Goal: Transaction & Acquisition: Book appointment/travel/reservation

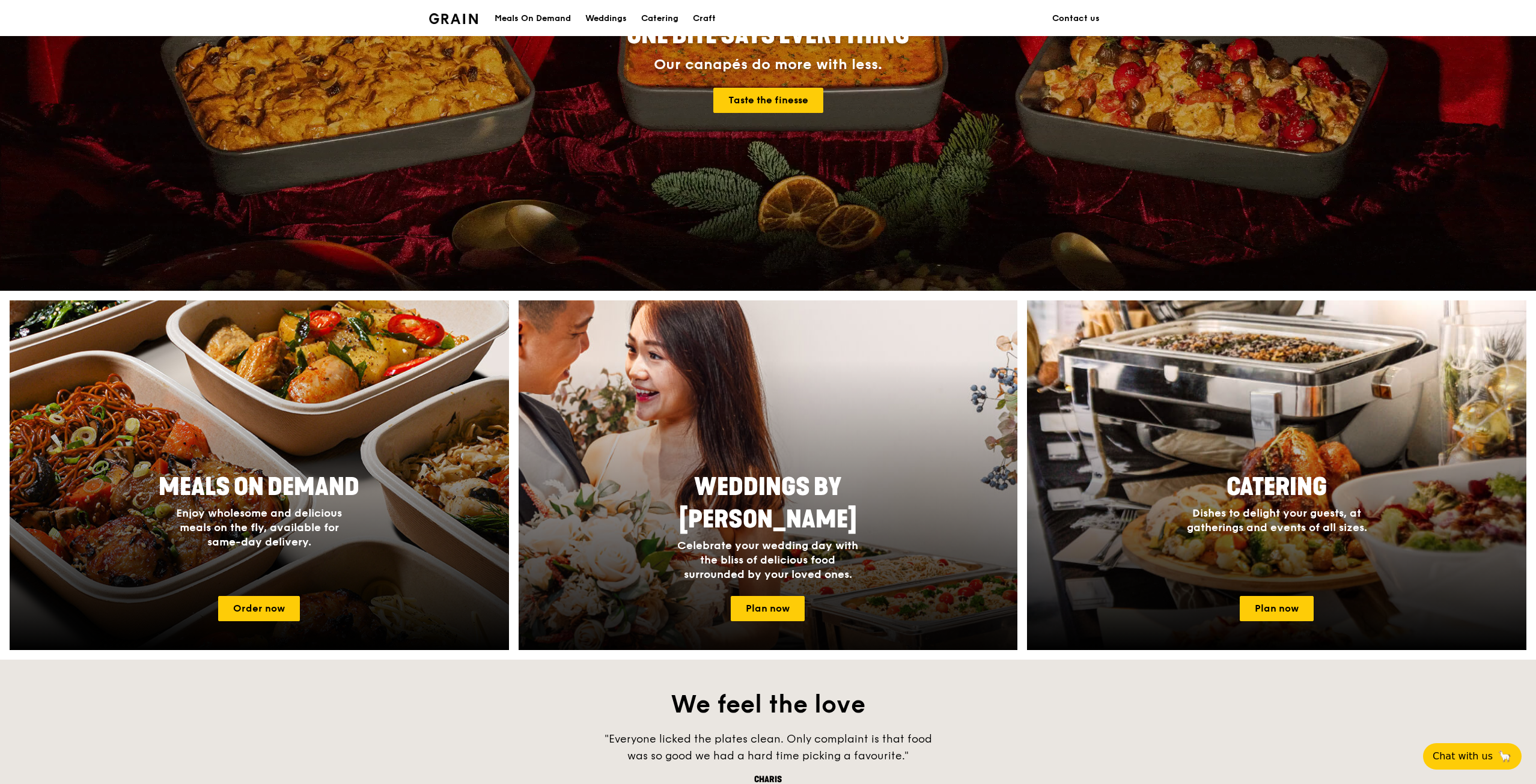
scroll to position [301, 0]
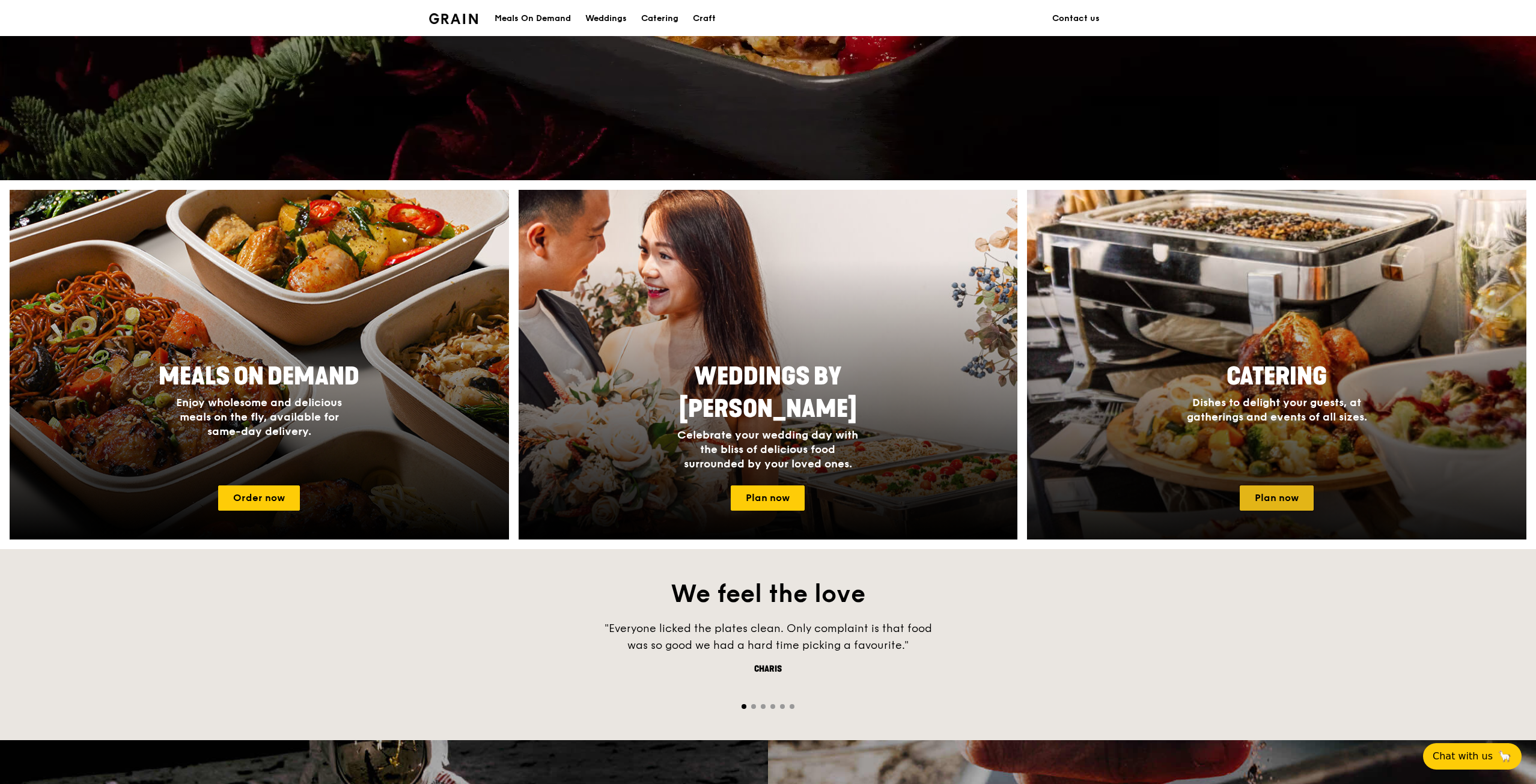
click at [1261, 495] on link "Plan now" at bounding box center [1277, 498] width 74 height 26
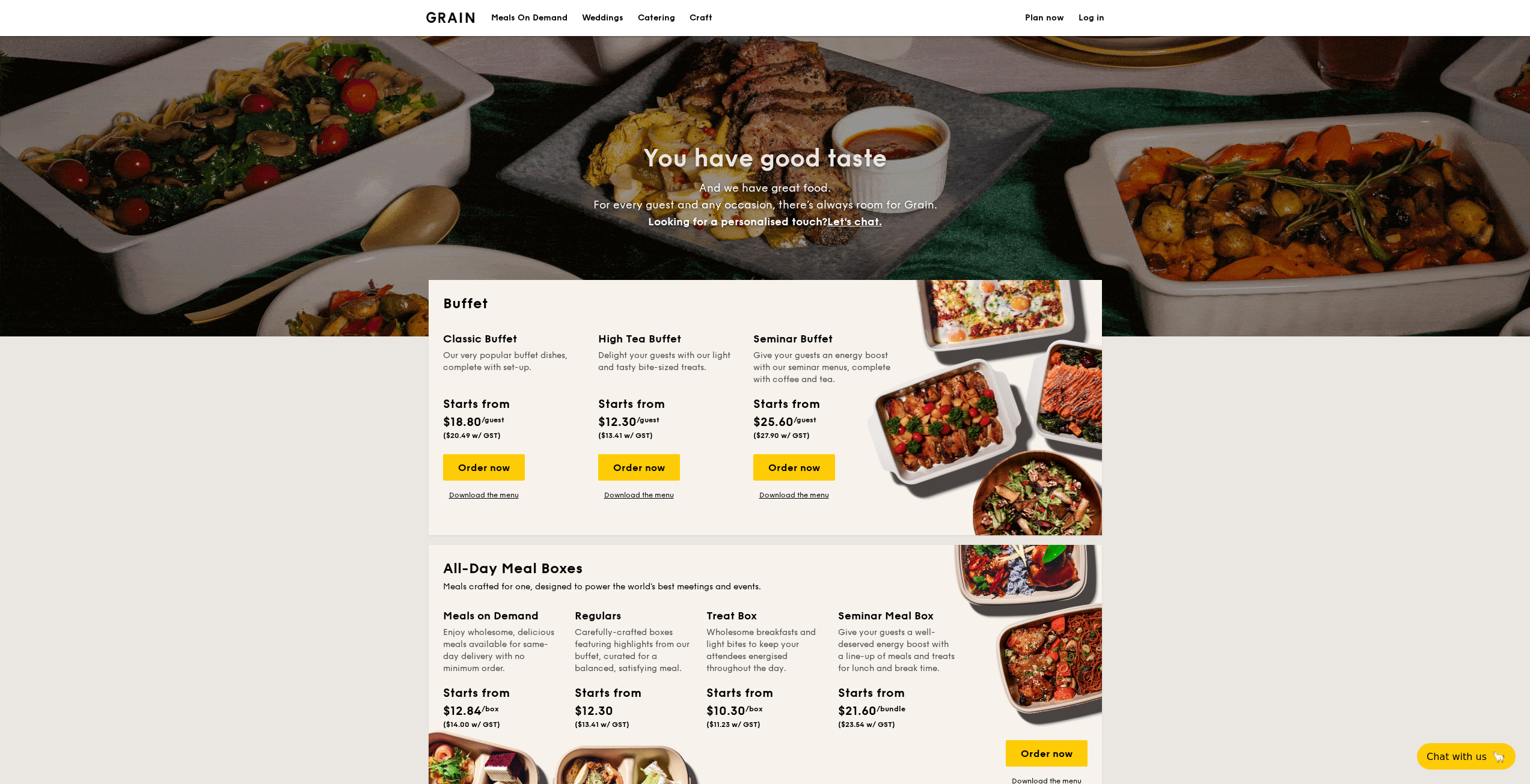
select select
click at [498, 471] on div "Order now" at bounding box center [483, 467] width 82 height 26
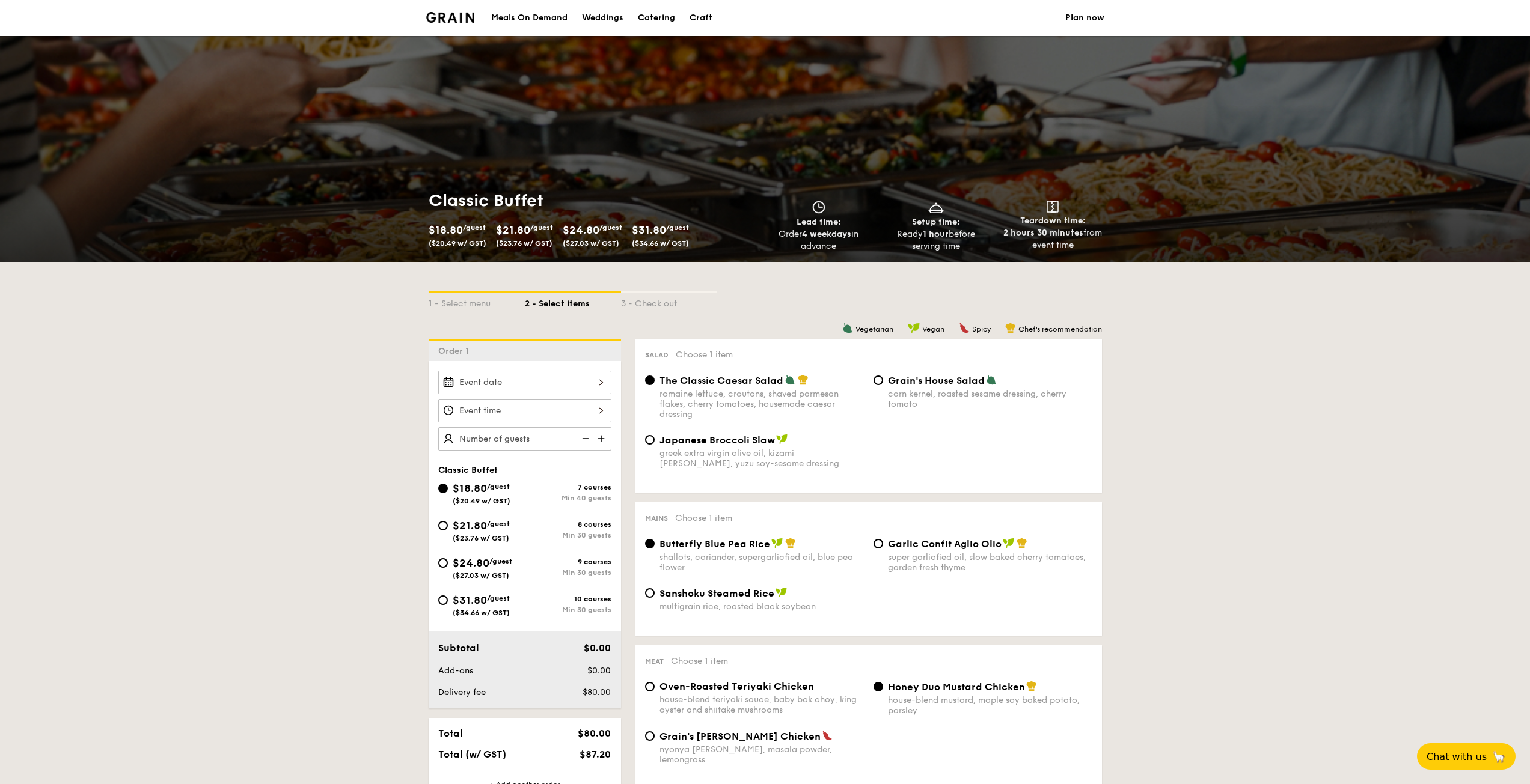
click at [492, 387] on div at bounding box center [525, 383] width 173 height 23
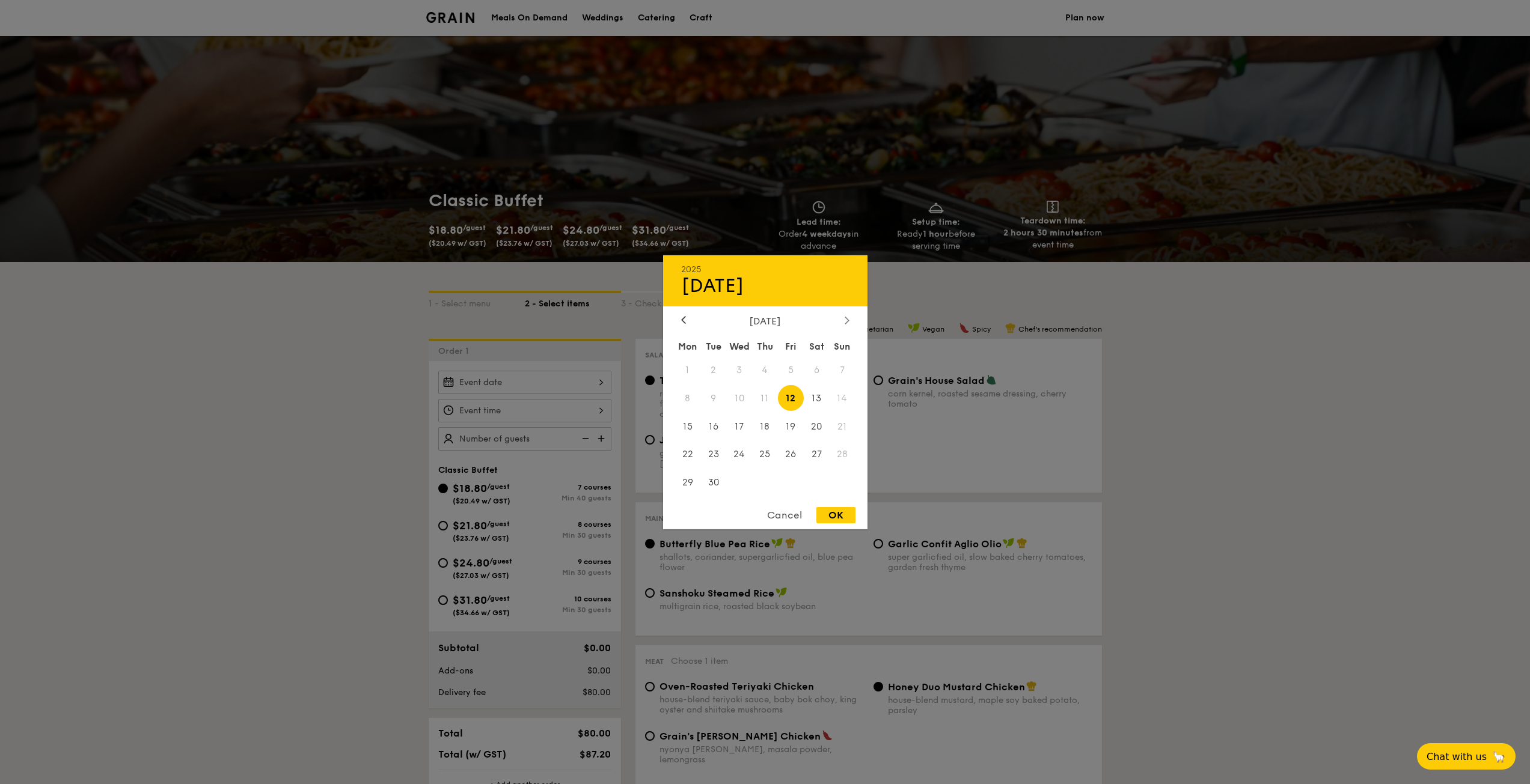
click at [845, 320] on div at bounding box center [847, 321] width 11 height 12
click at [817, 457] on span "22" at bounding box center [817, 454] width 26 height 26
click at [844, 516] on div "OK" at bounding box center [836, 515] width 39 height 16
type input "[DATE]"
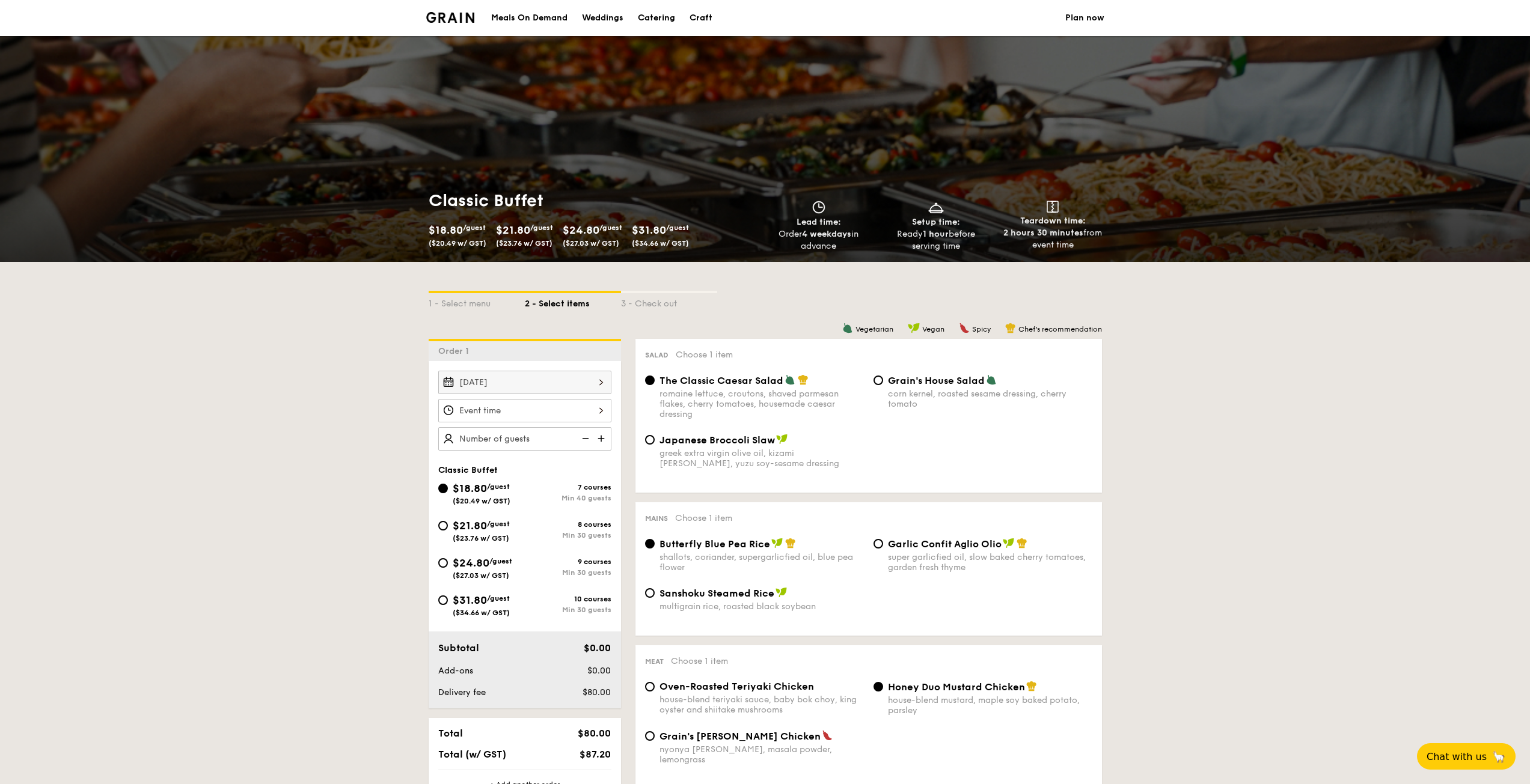
click at [526, 410] on div at bounding box center [525, 411] width 173 height 23
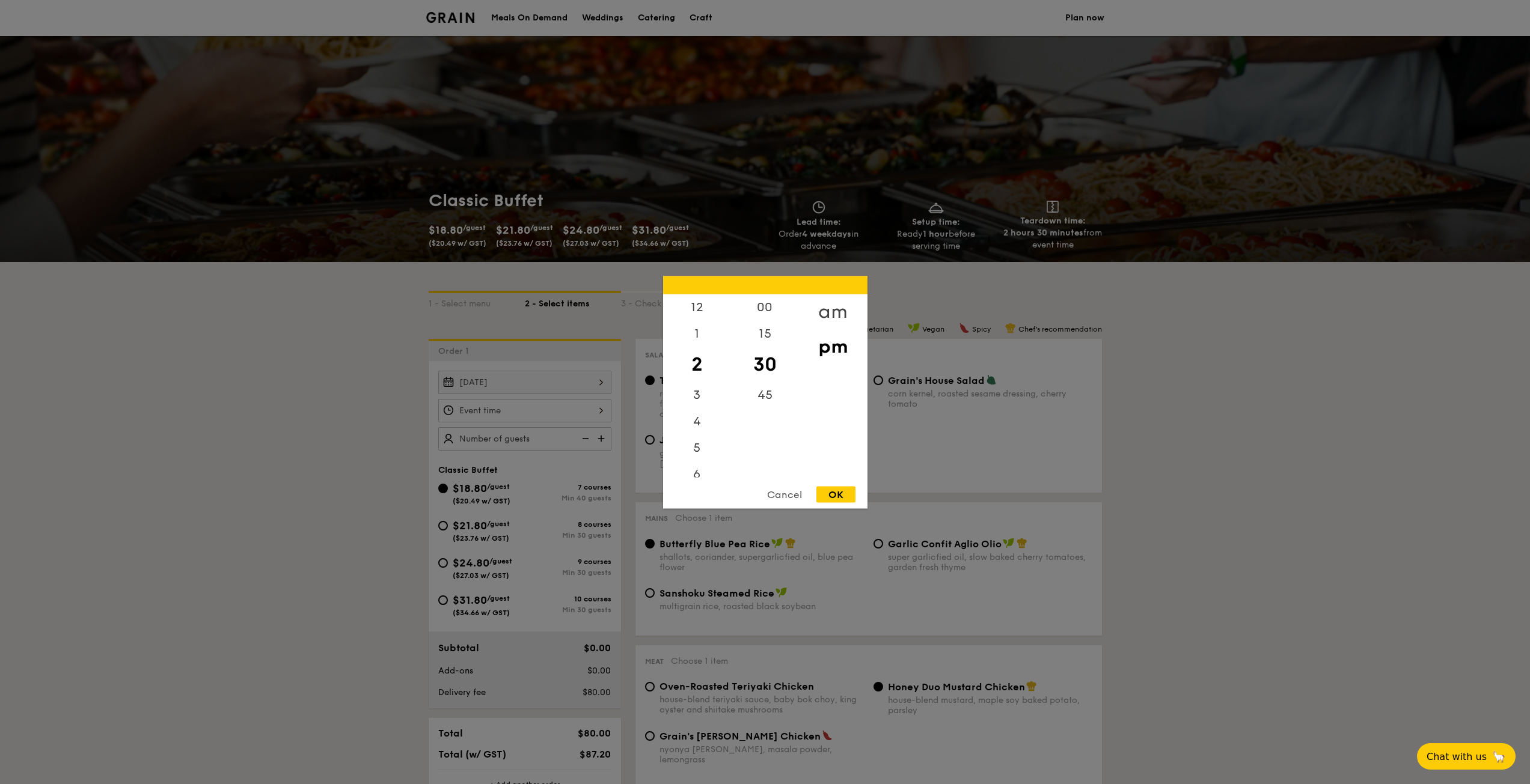
click at [826, 302] on div "am" at bounding box center [833, 311] width 68 height 35
click at [774, 331] on div "15" at bounding box center [765, 338] width 68 height 35
drag, startPoint x: 697, startPoint y: 441, endPoint x: 709, endPoint y: 446, distance: 13.0
click at [698, 443] on div "10" at bounding box center [697, 442] width 68 height 35
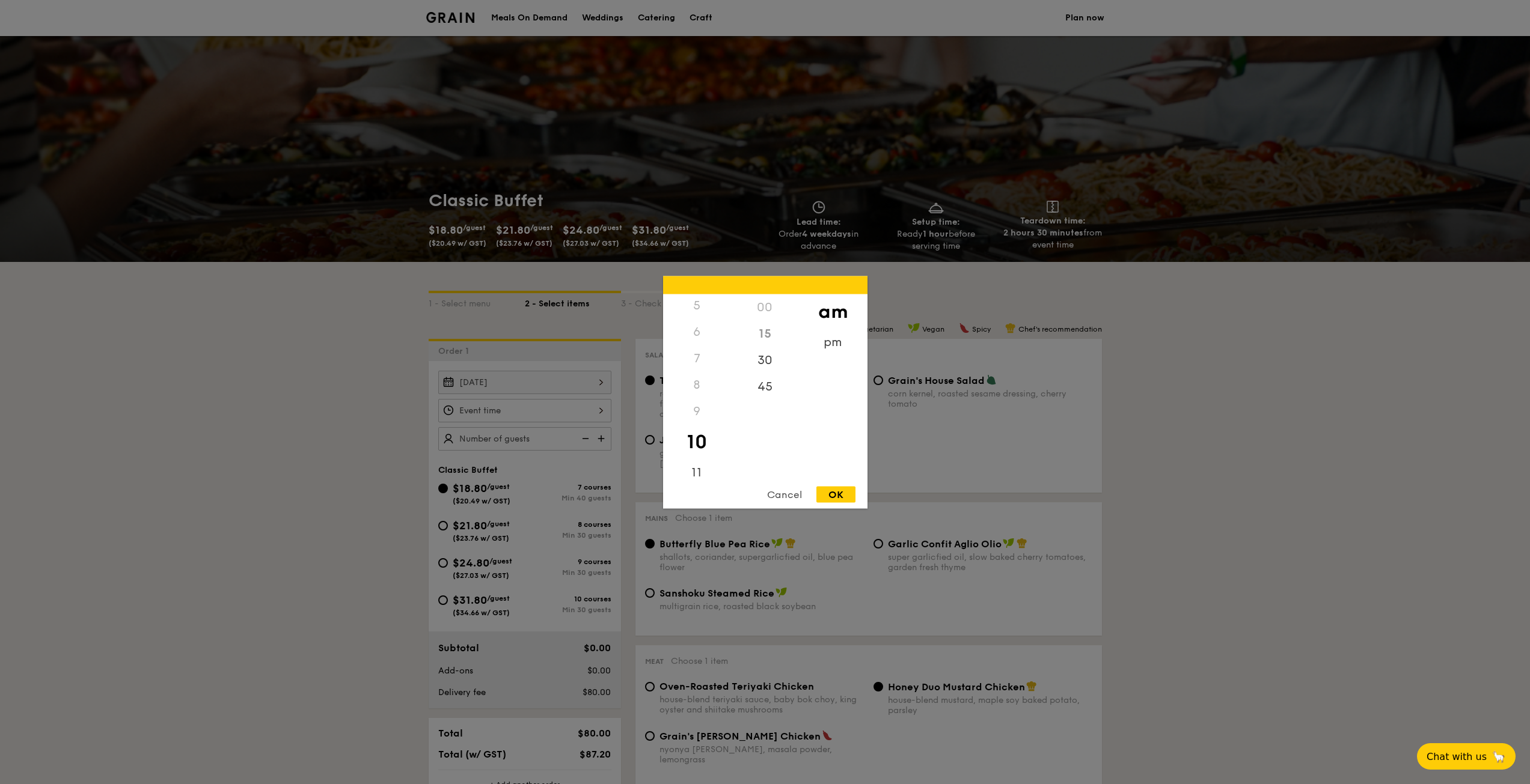
drag, startPoint x: 774, startPoint y: 341, endPoint x: 774, endPoint y: 334, distance: 7.0
click at [774, 334] on div "15" at bounding box center [765, 334] width 68 height 26
click at [770, 333] on div "15" at bounding box center [765, 334] width 68 height 26
click at [762, 365] on div "30" at bounding box center [765, 364] width 68 height 35
click at [835, 493] on div "OK" at bounding box center [836, 495] width 39 height 16
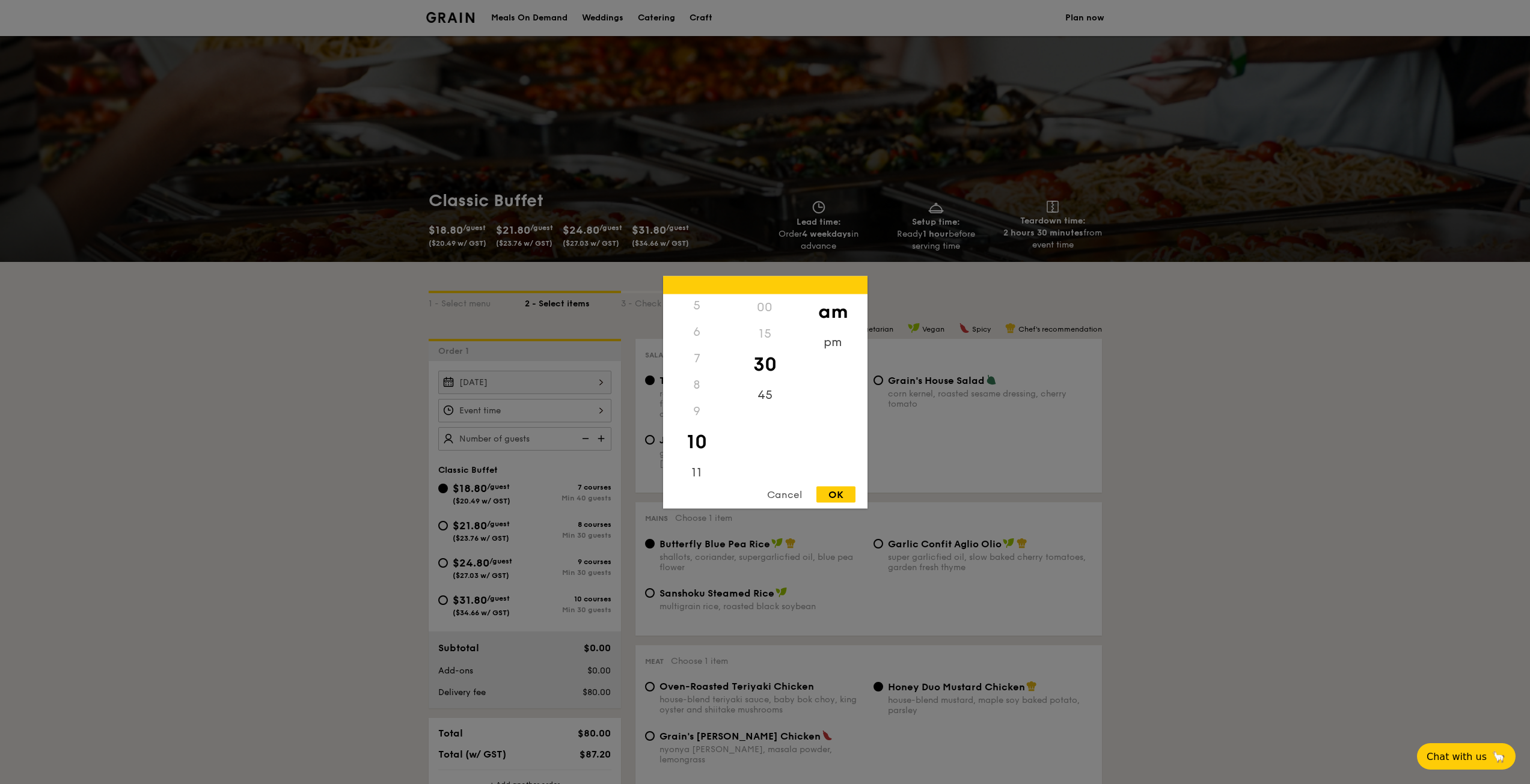
type input "10:30AM"
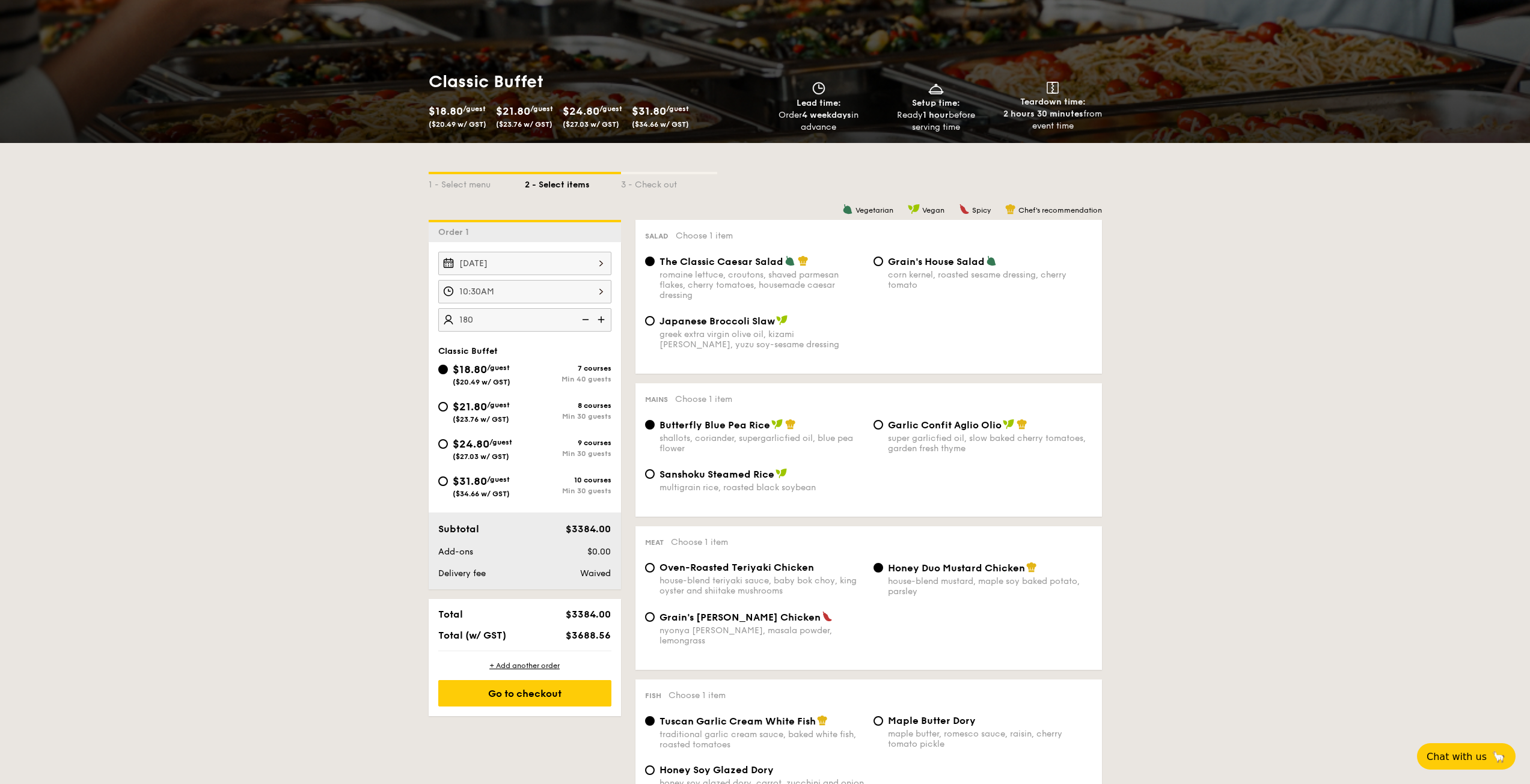
scroll to position [120, 0]
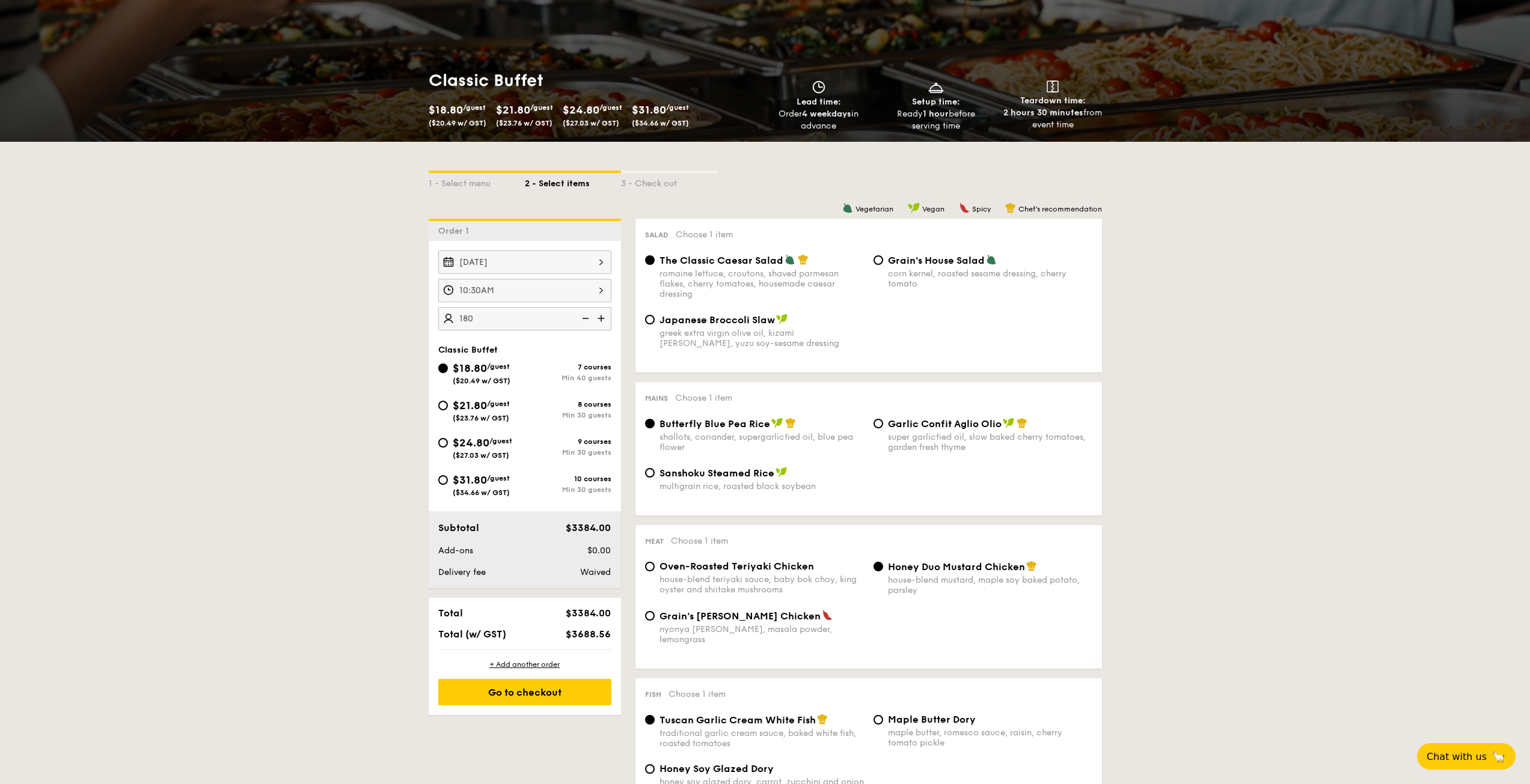
type input "180 guests"
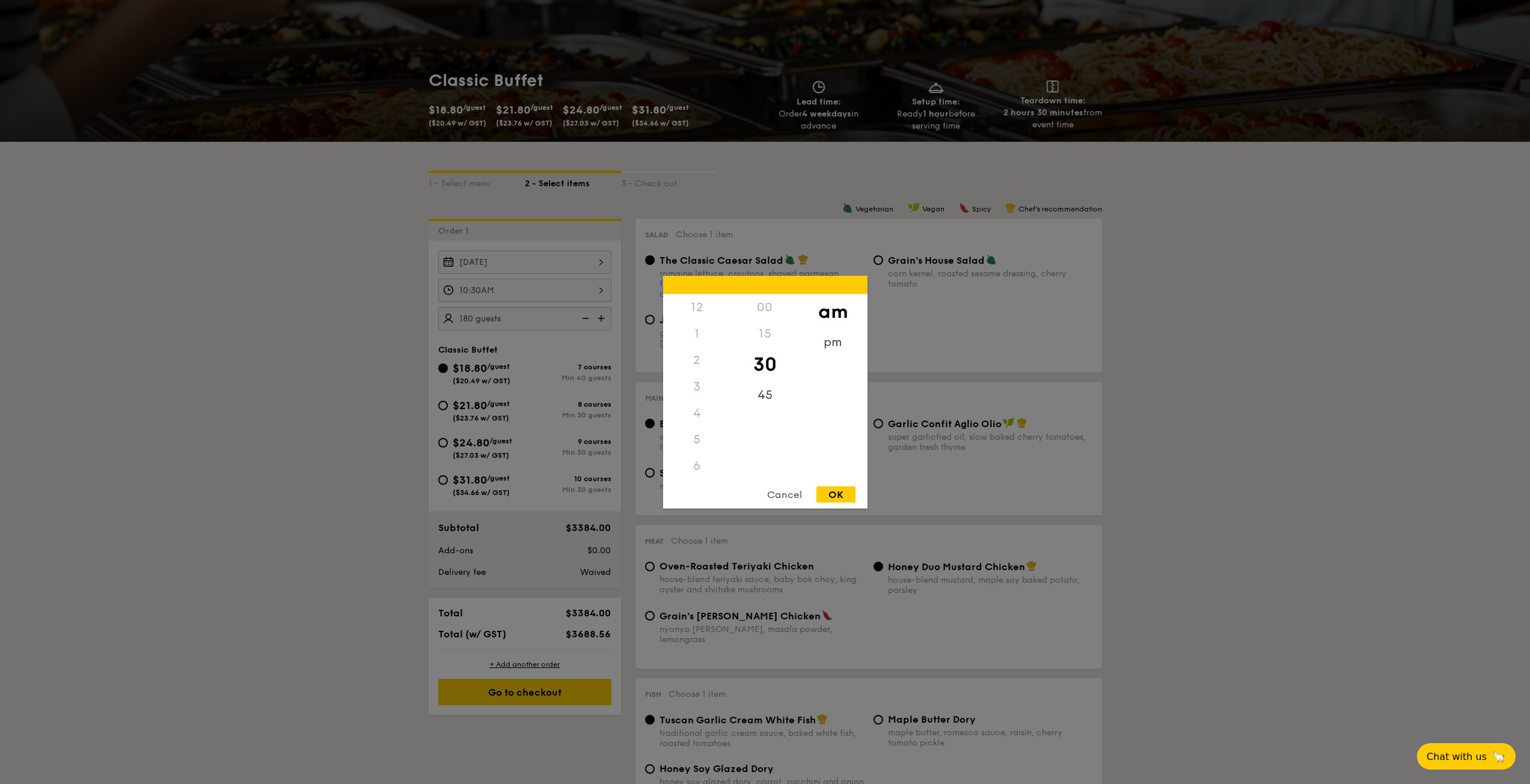
click at [492, 281] on div "10:30AM 12 1 2 3 4 5 6 7 8 9 10 11 00 15 30 45 am pm Cancel OK" at bounding box center [525, 290] width 173 height 23
click at [298, 419] on div at bounding box center [765, 392] width 1530 height 784
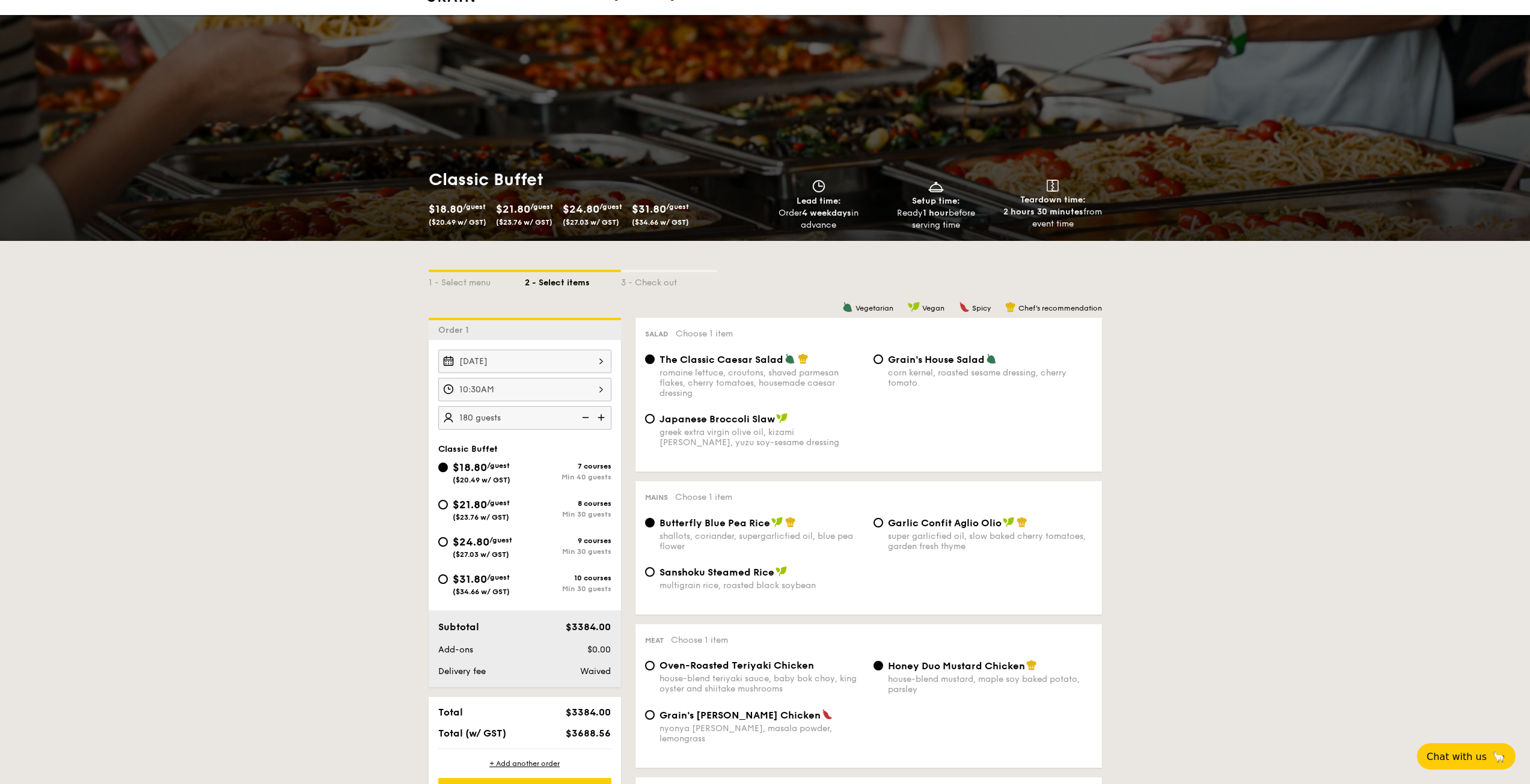
scroll to position [0, 0]
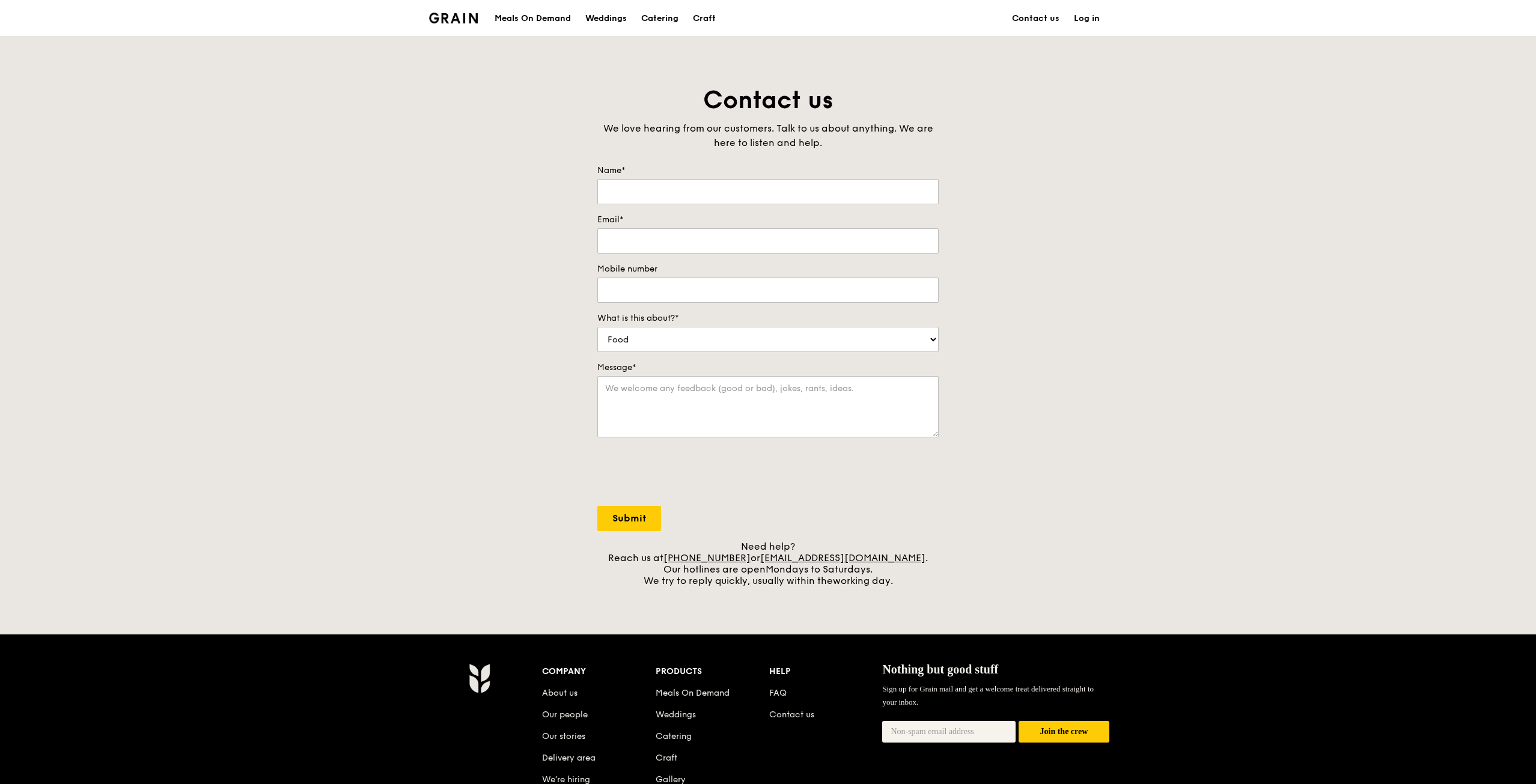
click at [690, 178] on div "Name*" at bounding box center [768, 185] width 341 height 40
click at [695, 199] on input "Name*" at bounding box center [768, 191] width 341 height 26
type input "Matthew Lai"
type input "matthewlai219@gmail.com"
type input "97575106"
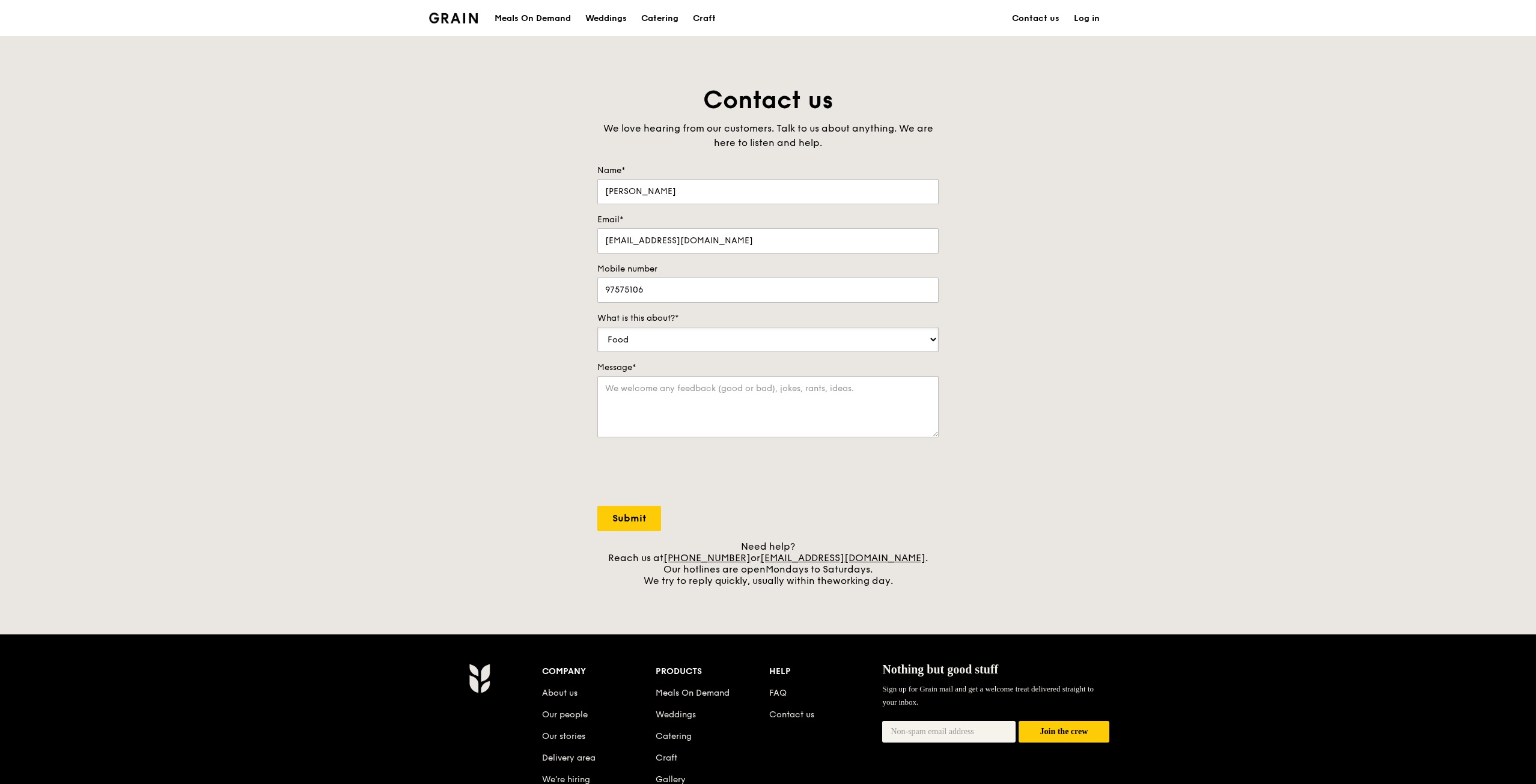
click at [658, 339] on select "Food Service Billing/Payment Catering Others" at bounding box center [768, 340] width 341 height 26
click at [373, 386] on div "Contact us We love hearing from our customers. Talk to us about anything. We ar…" at bounding box center [768, 335] width 1536 height 502
click at [644, 336] on select "Food Service Billing/Payment Catering Others" at bounding box center [768, 340] width 341 height 26
select select "Catering"
click at [598, 327] on select "Food Service Billing/Payment Catering Others" at bounding box center [768, 340] width 341 height 26
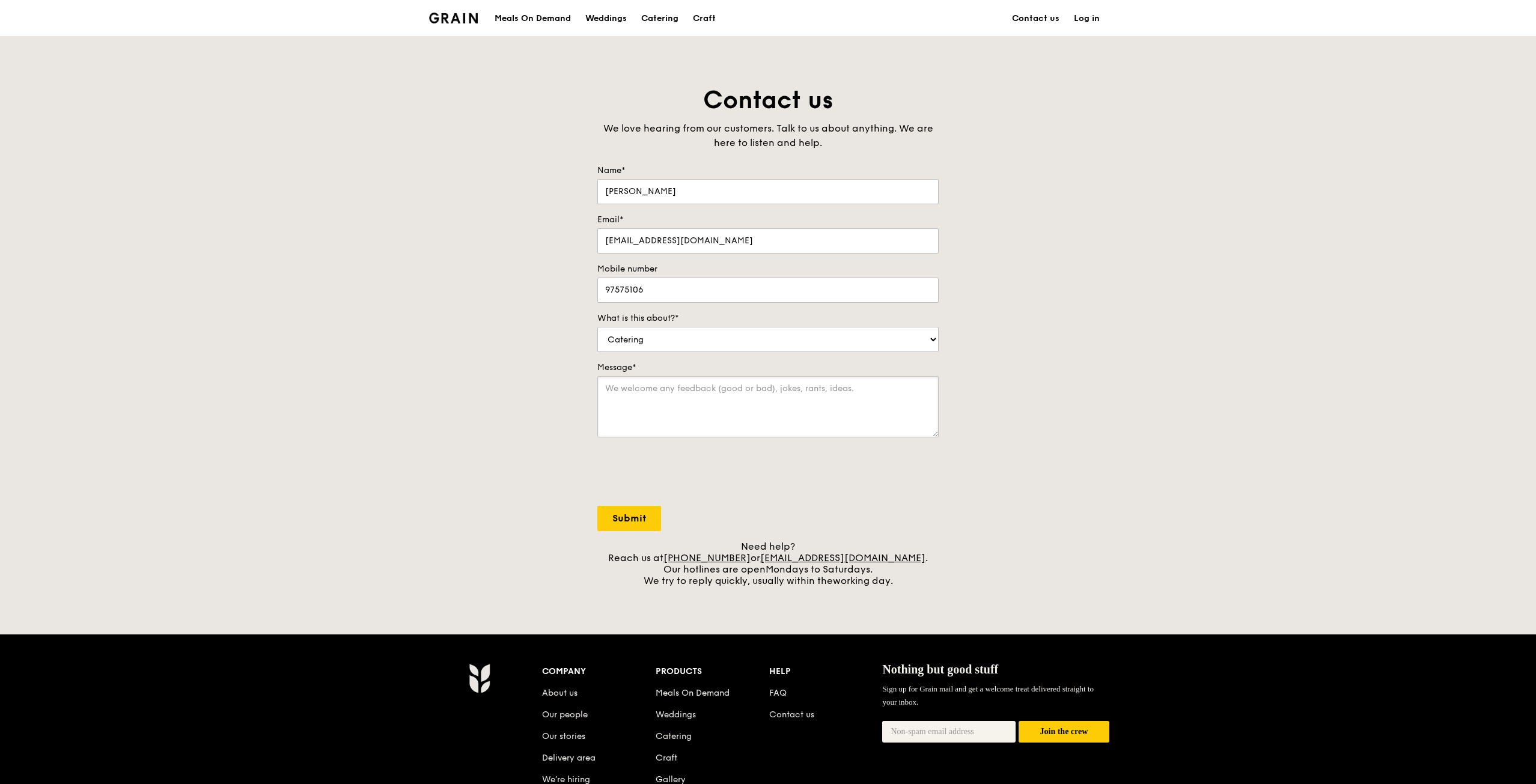
click at [644, 382] on textarea "Message*" at bounding box center [768, 406] width 341 height 61
click at [652, 409] on textarea "Hello" at bounding box center [768, 406] width 341 height 61
click at [811, 405] on textarea "Hello, I want to engage Grain as our food caterer on" at bounding box center [768, 406] width 341 height 61
click at [806, 410] on textarea "Hello, I want to engage Grain as our food caterer on" at bounding box center [768, 406] width 341 height 61
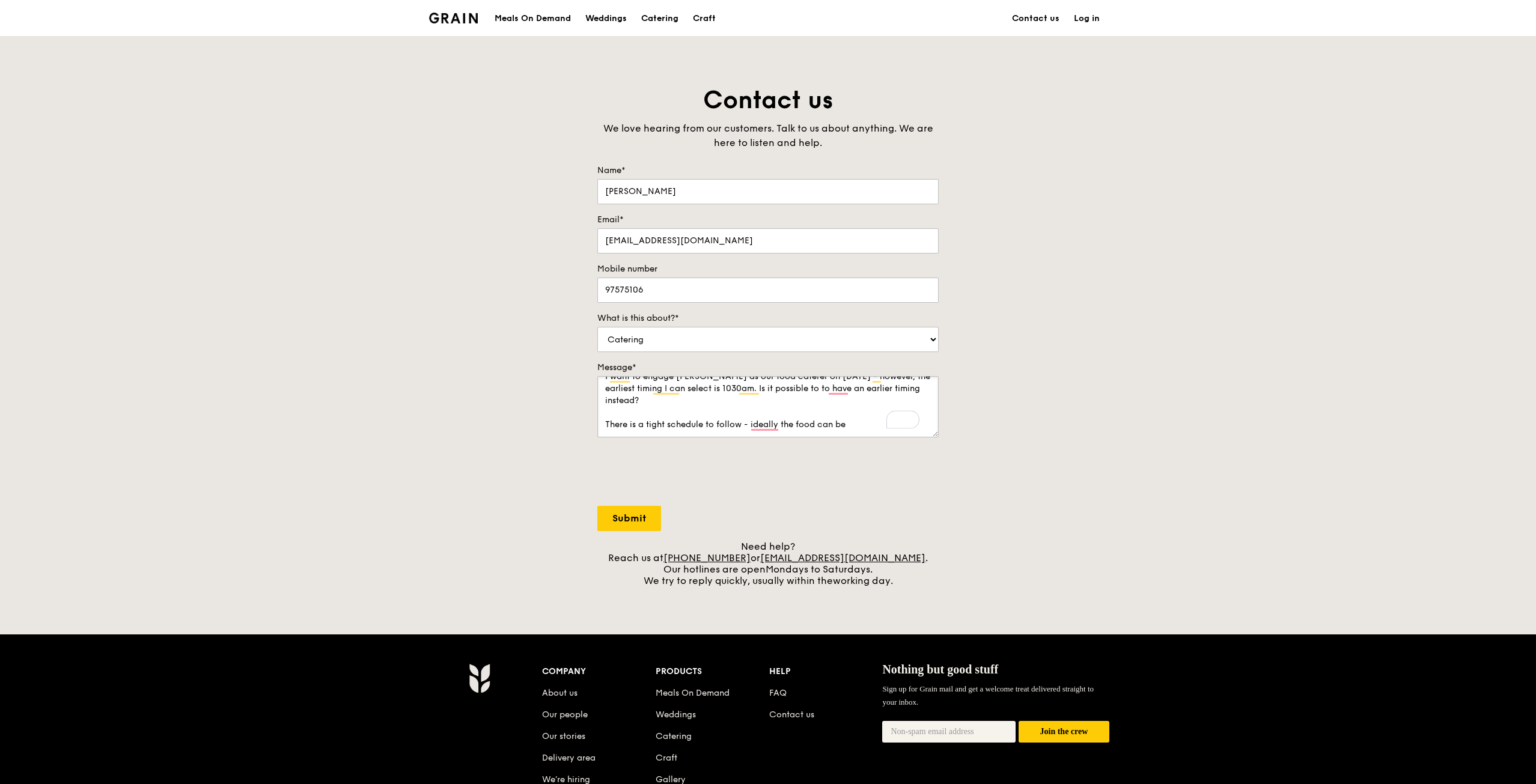
drag, startPoint x: 857, startPoint y: 430, endPoint x: 818, endPoint y: 434, distance: 39.2
click at [818, 434] on textarea "Hello, I want to engage Grain as our food caterer on 22 November 2025 - however…" at bounding box center [768, 406] width 341 height 61
type textarea "Hello, I want to engage Grain as our food caterer on 22 November 2025 - however…"
click at [626, 523] on input "Submit" at bounding box center [629, 519] width 63 height 26
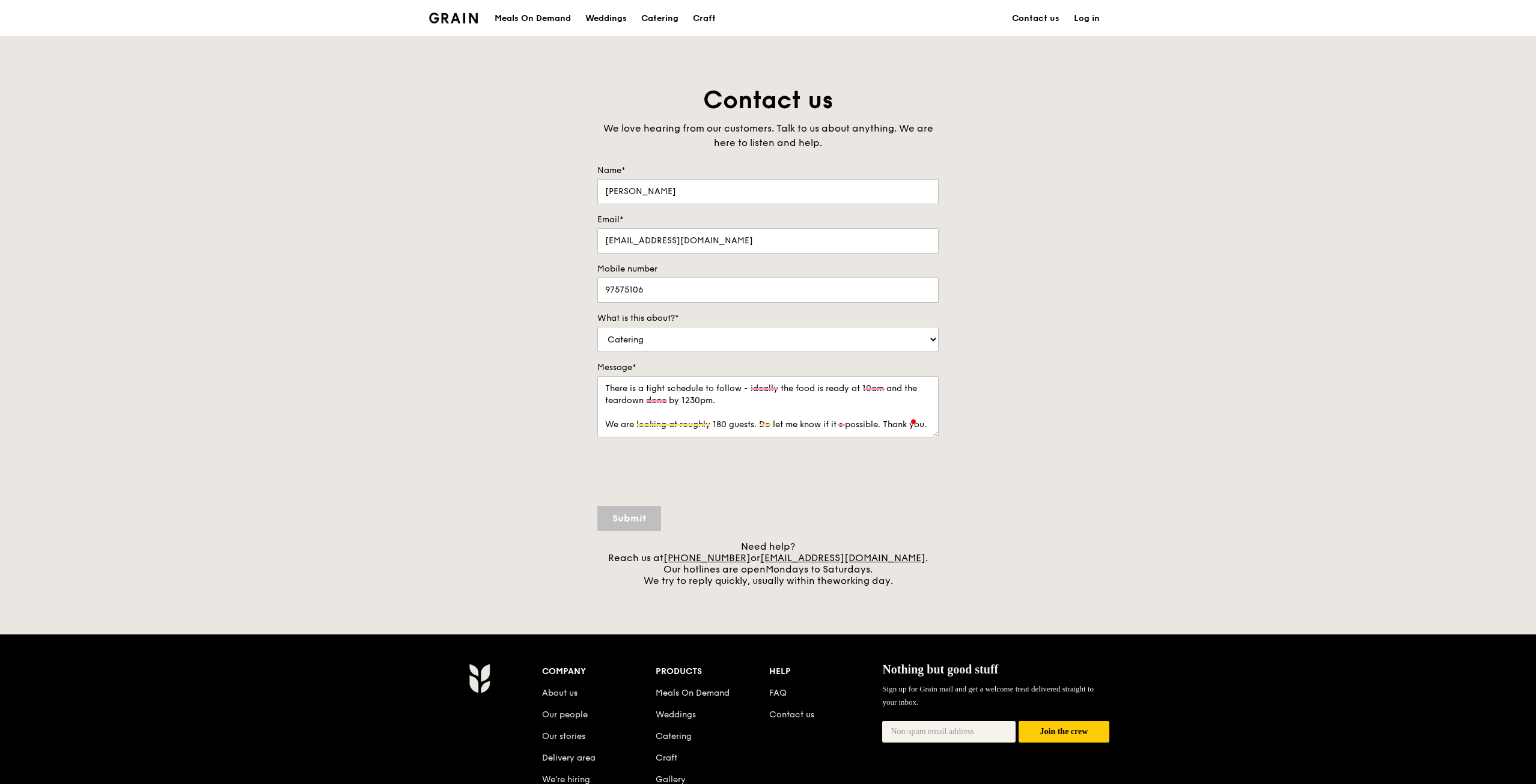
select select "Food"
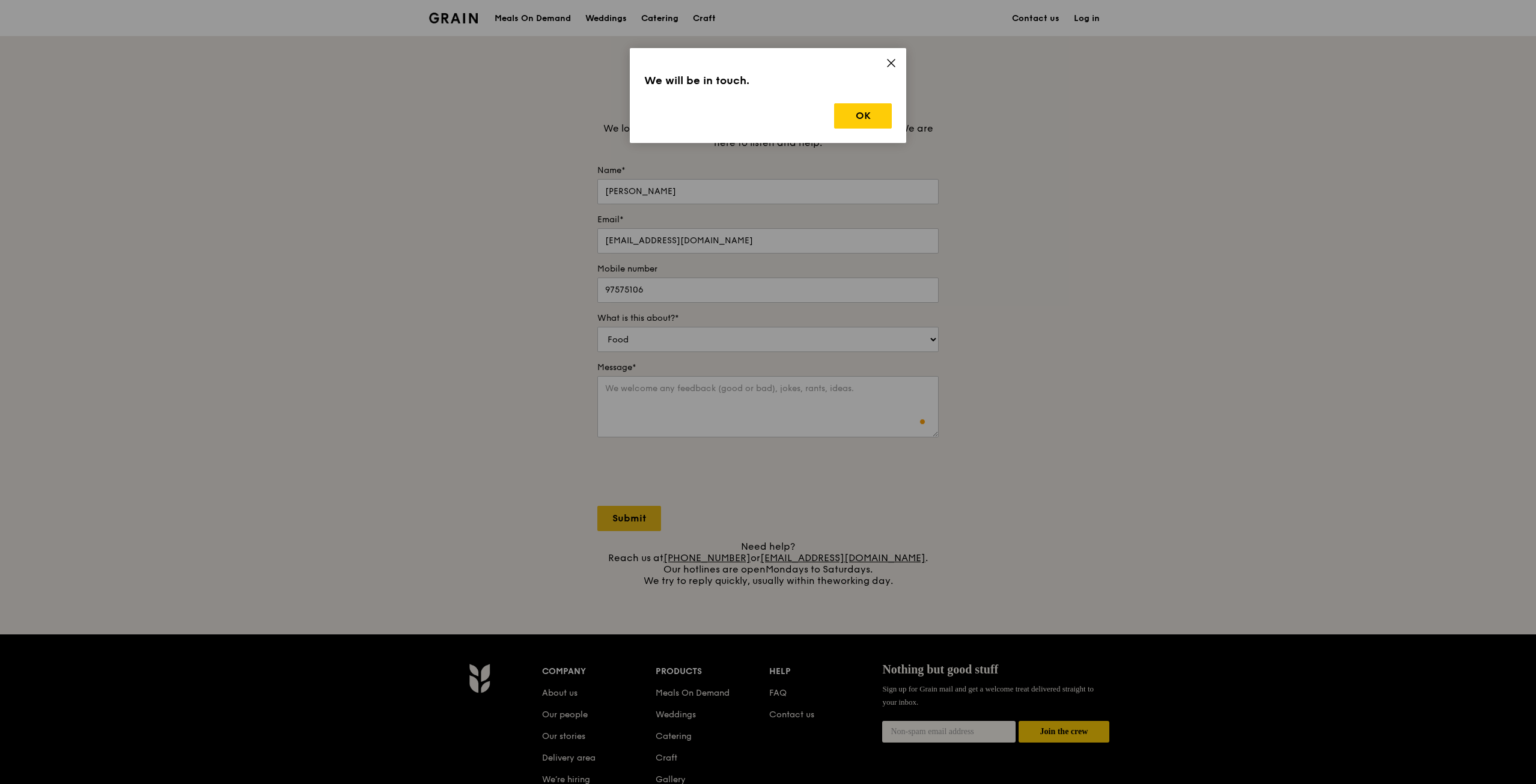
scroll to position [0, 0]
click at [874, 110] on button "OK" at bounding box center [863, 115] width 58 height 26
